Goal: Transaction & Acquisition: Purchase product/service

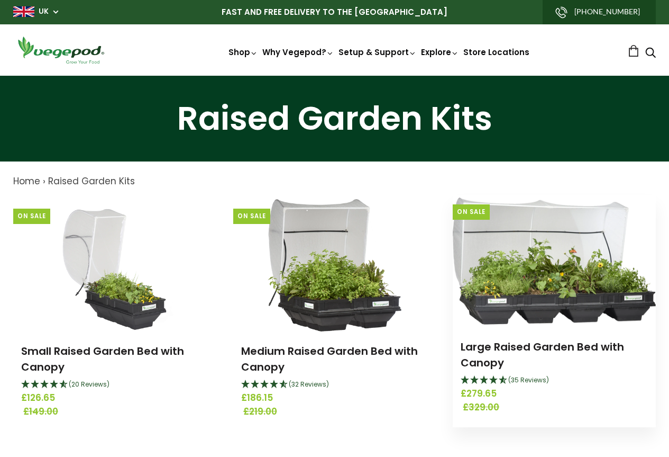
click at [551, 276] on img at bounding box center [554, 260] width 203 height 127
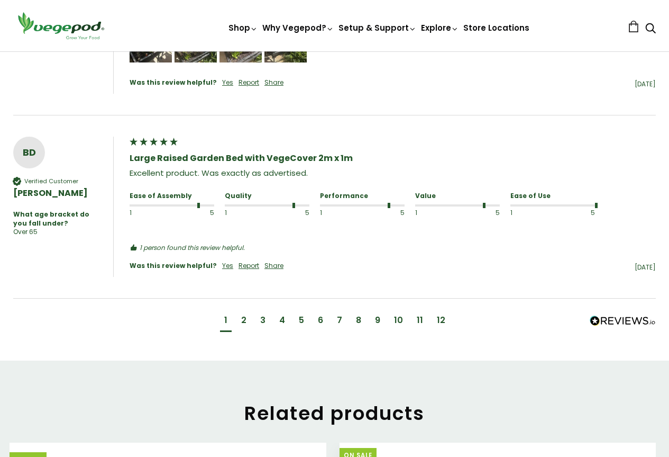
scroll to position [1376, 0]
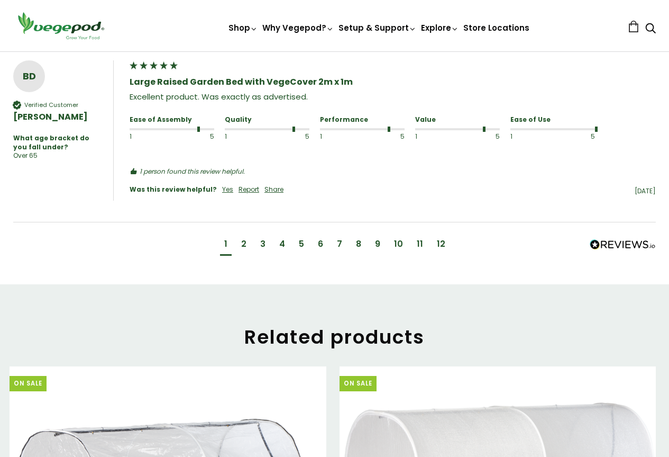
click at [244, 238] on div "2" at bounding box center [243, 244] width 5 height 12
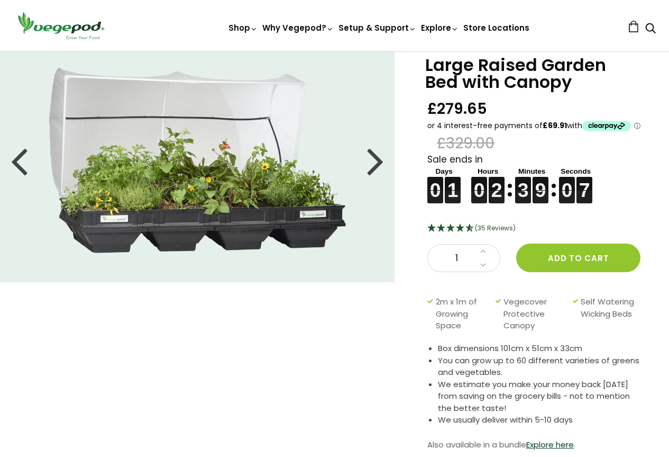
scroll to position [0, 0]
